Goal: Task Accomplishment & Management: Manage account settings

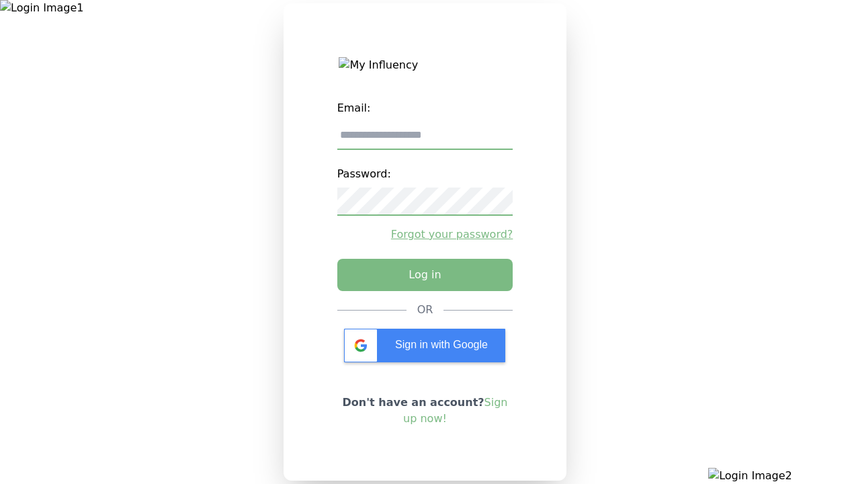
click at [425, 140] on input "email" at bounding box center [425, 136] width 176 height 28
type input "**********"
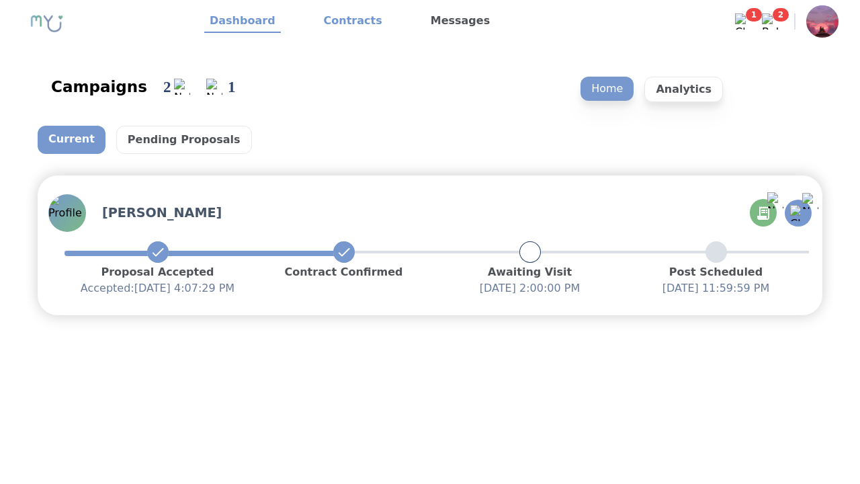
click at [345, 21] on link "Contracts" at bounding box center [352, 21] width 69 height 23
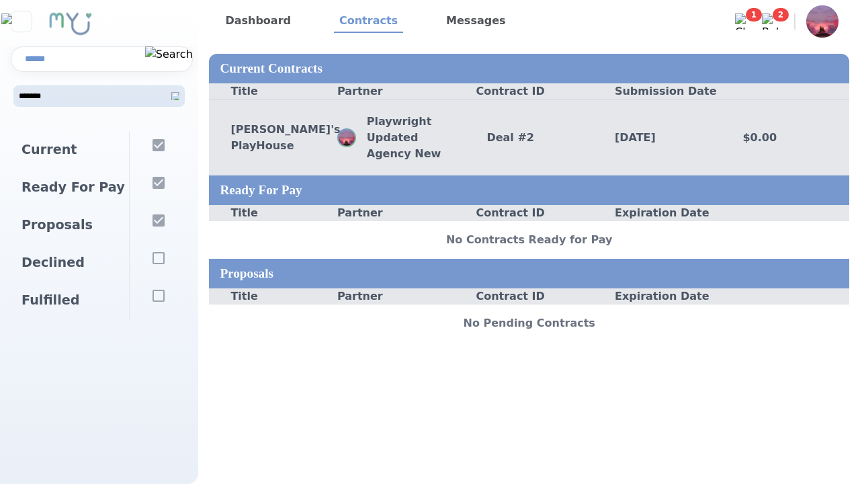
click at [529, 137] on div "Deal # 2" at bounding box center [529, 138] width 128 height 16
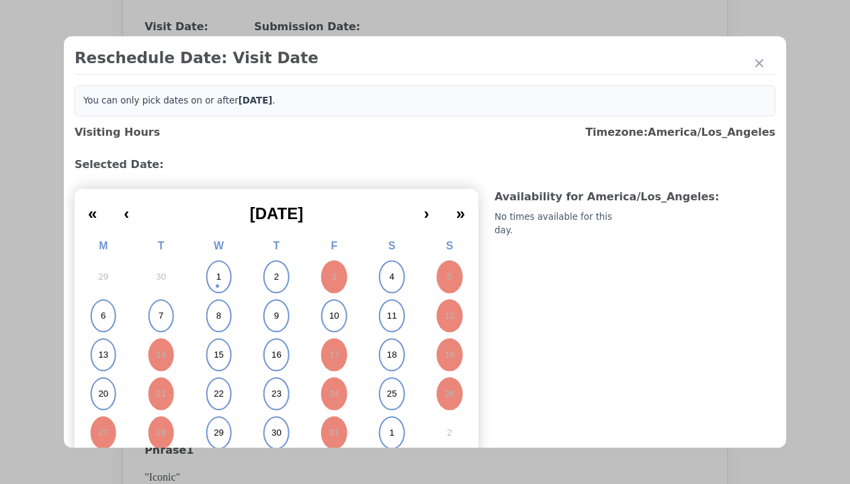
click at [103, 310] on abbr "6" at bounding box center [103, 316] width 5 height 12
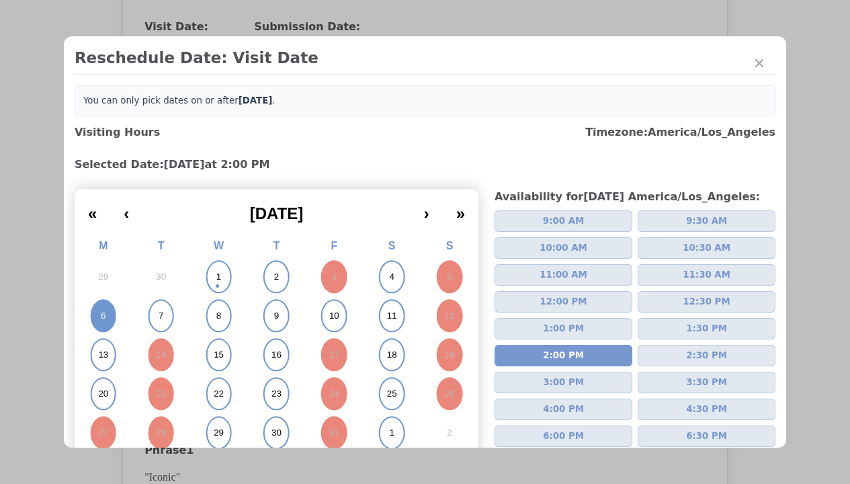
scroll to position [118, 0]
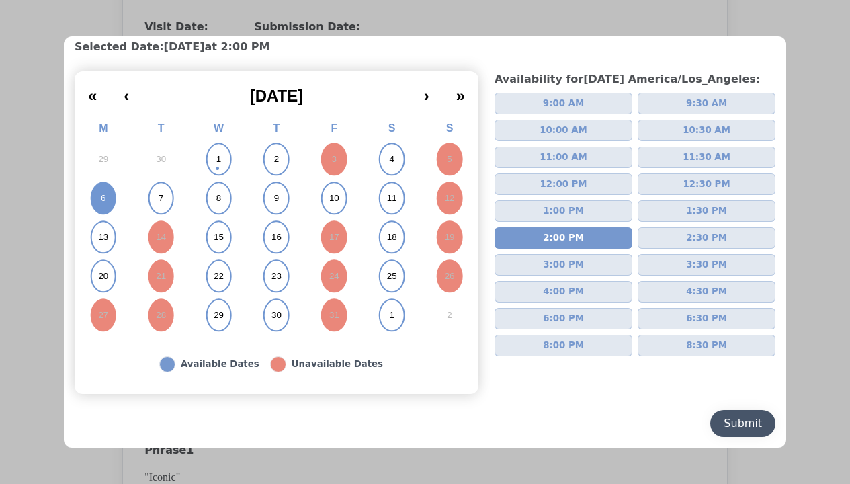
click at [732, 423] on div "Submit" at bounding box center [742, 423] width 38 height 16
click at [213, 304] on div "Update Submission Date" at bounding box center [213, 302] width 111 height 13
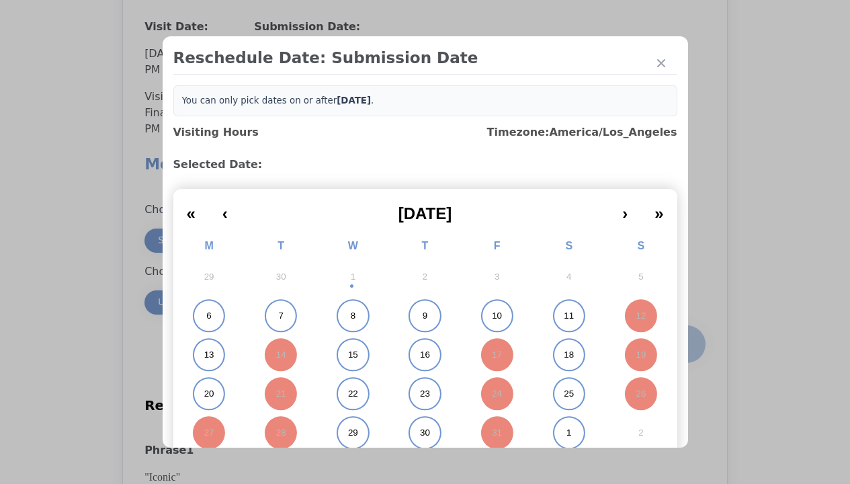
click at [206, 316] on abbr "6" at bounding box center [208, 316] width 5 height 12
click at [658, 345] on div "Submit Date Change" at bounding box center [658, 343] width 66 height 27
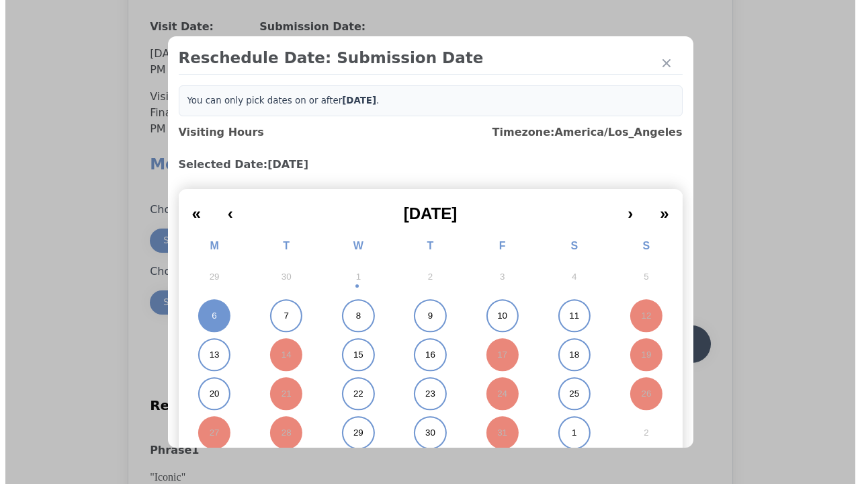
scroll to position [1180, 0]
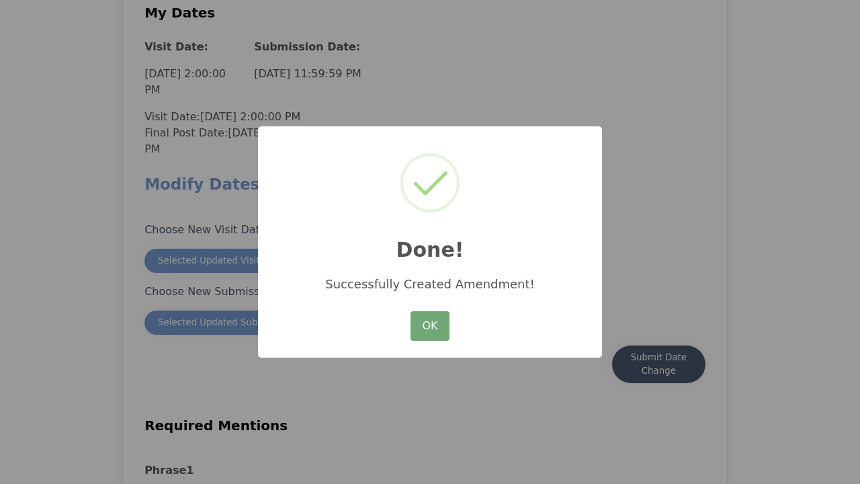
click at [430, 326] on button "OK" at bounding box center [429, 326] width 39 height 30
